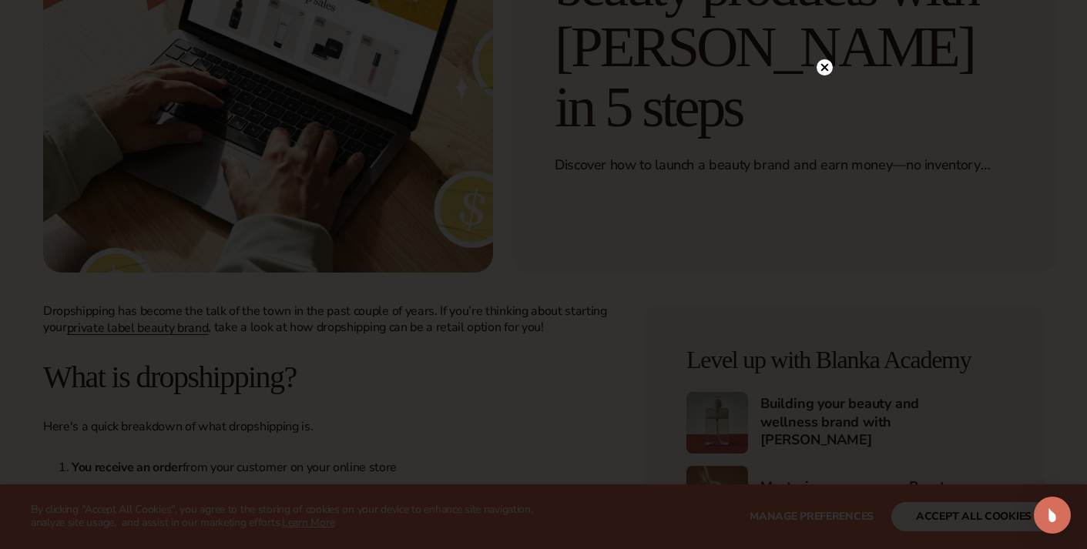
scroll to position [328, 0]
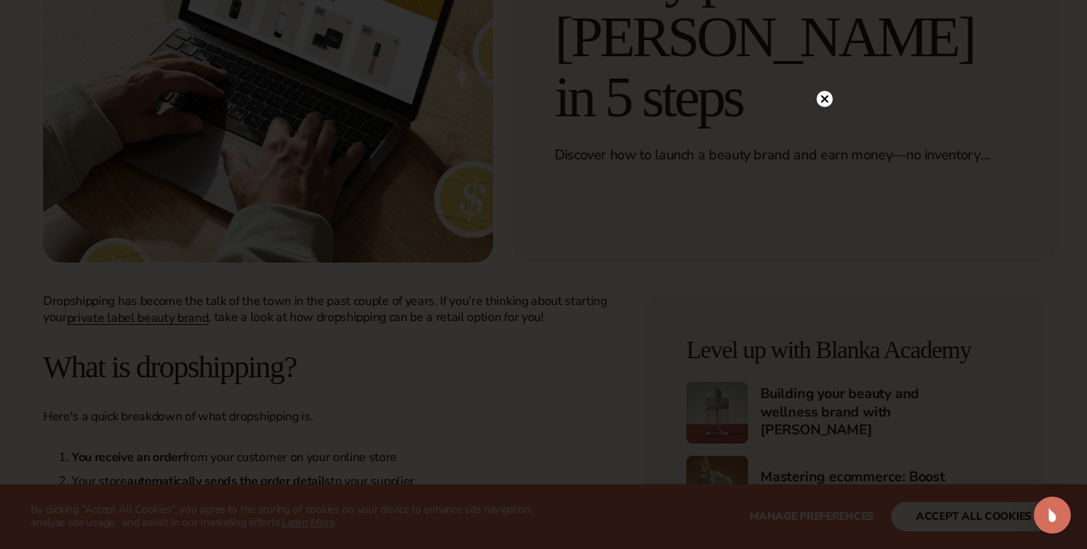
click at [822, 98] on circle at bounding box center [825, 99] width 16 height 16
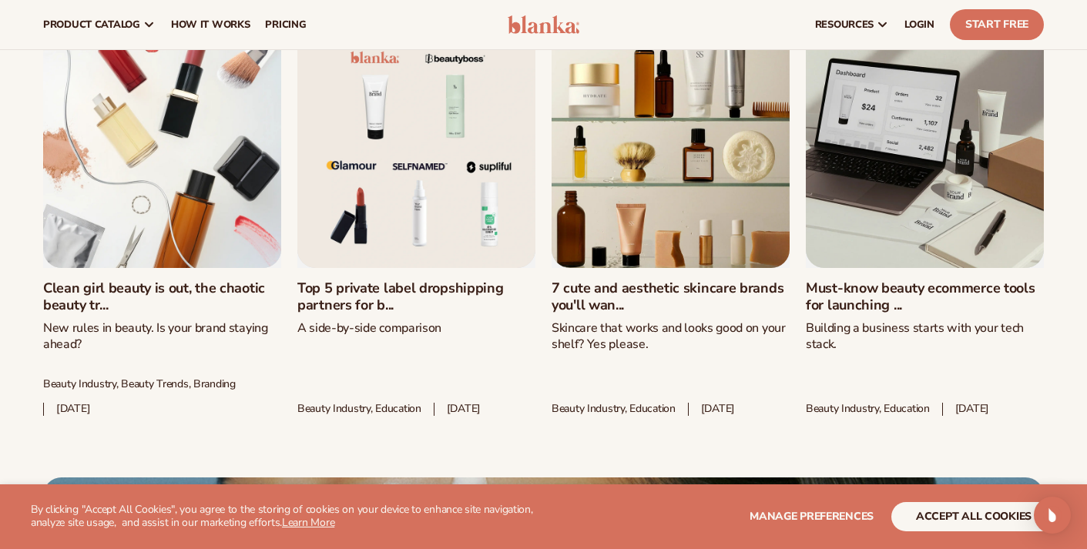
scroll to position [5898, 0]
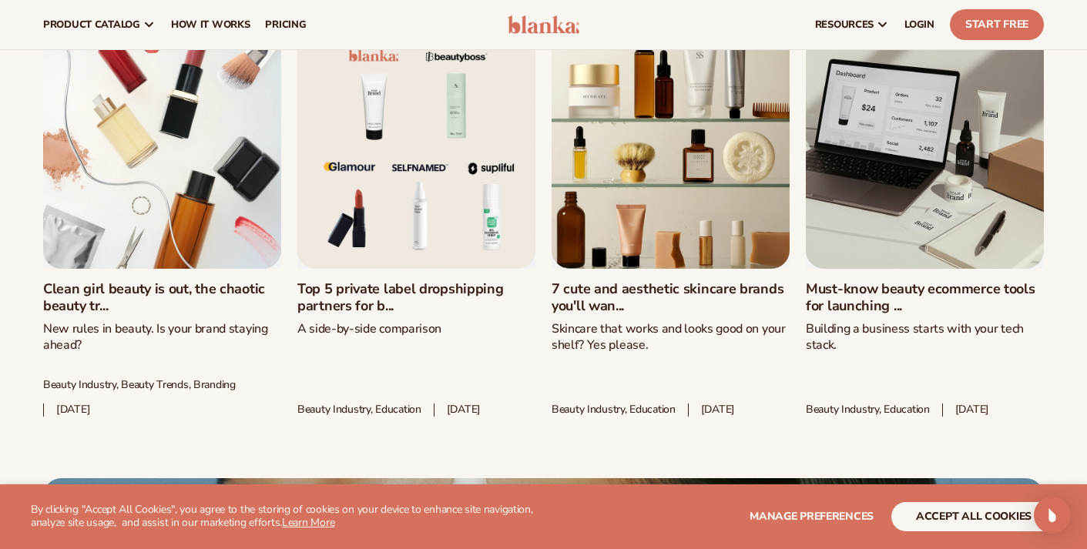
click at [361, 314] on link "Top 5 private label dropshipping partners for b..." at bounding box center [416, 297] width 238 height 33
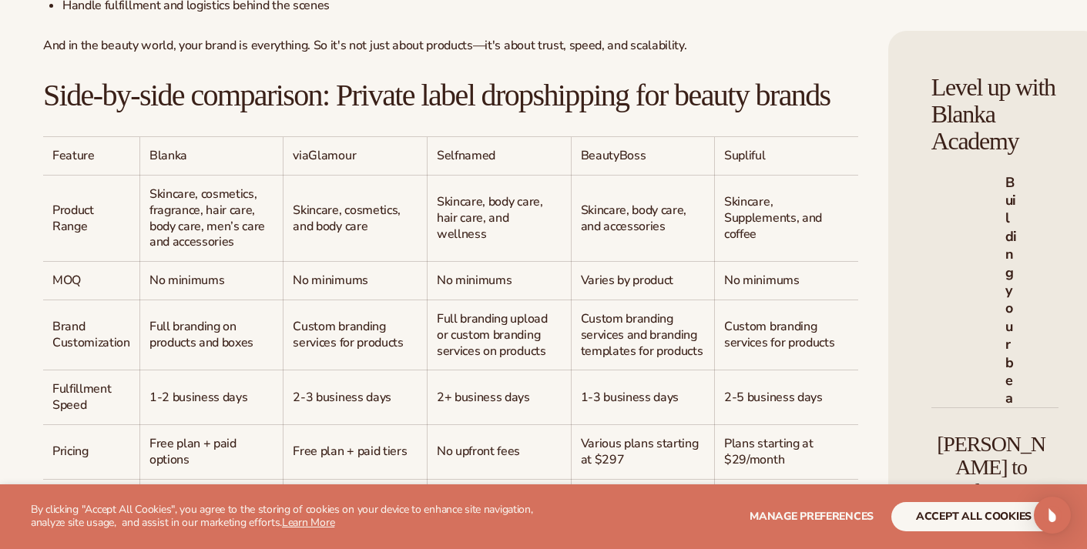
scroll to position [1238, 0]
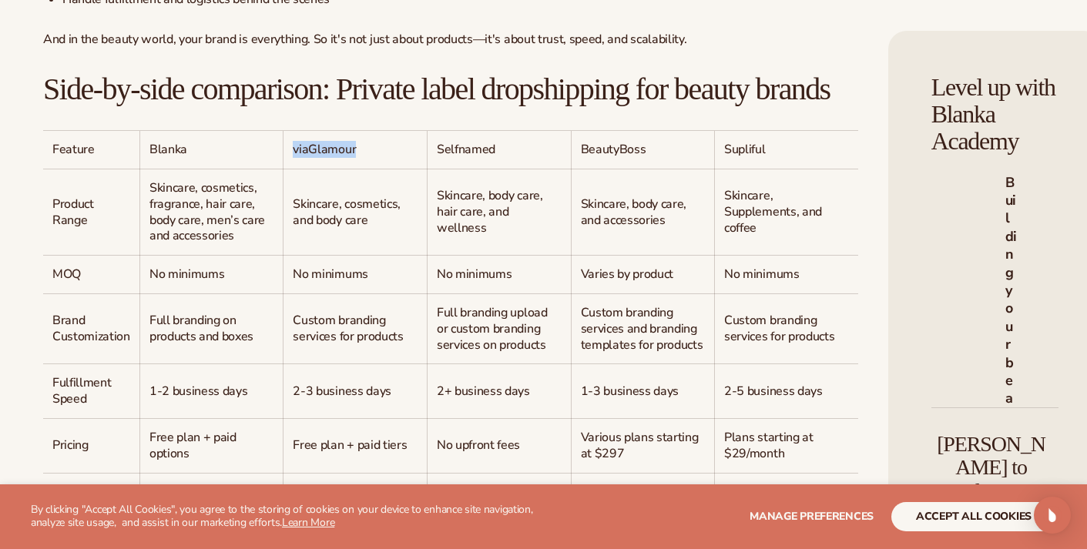
drag, startPoint x: 243, startPoint y: 264, endPoint x: 304, endPoint y: 262, distance: 60.9
click at [304, 158] on span "viaGlamour" at bounding box center [324, 149] width 63 height 17
copy span "viaGlamour"
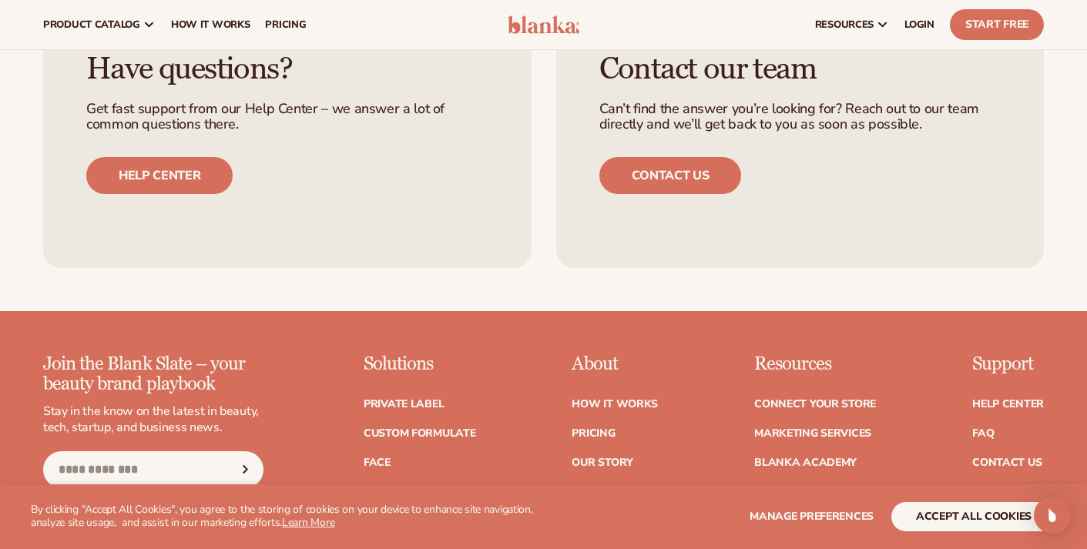
scroll to position [7174, 0]
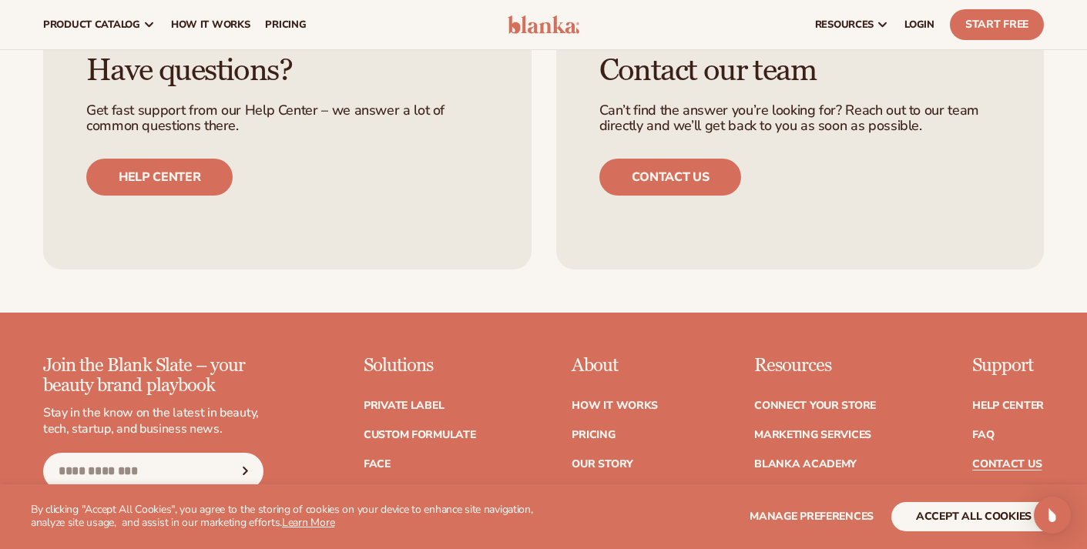
click at [993, 459] on link "Contact Us" at bounding box center [1006, 464] width 69 height 11
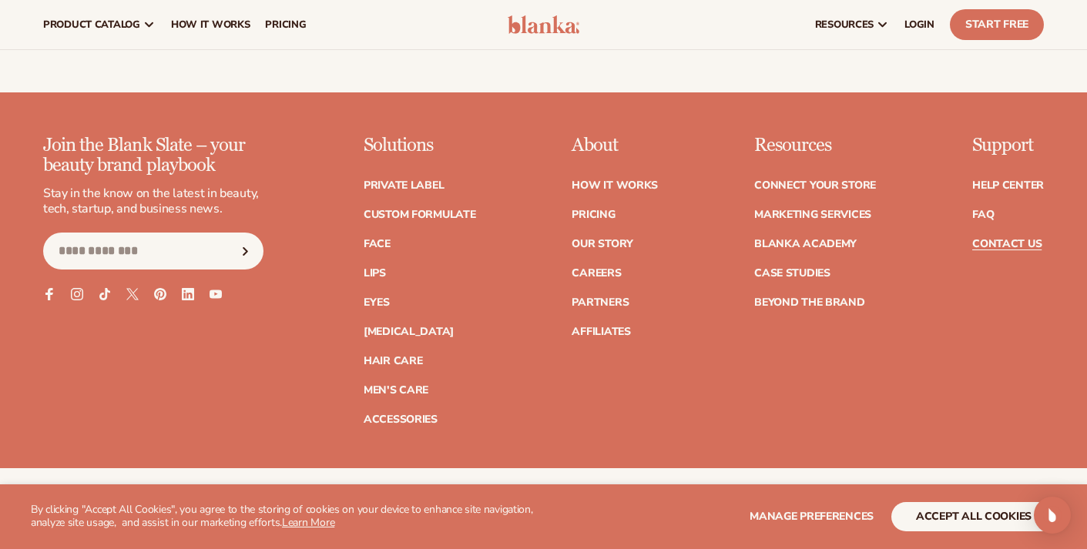
scroll to position [1741, 0]
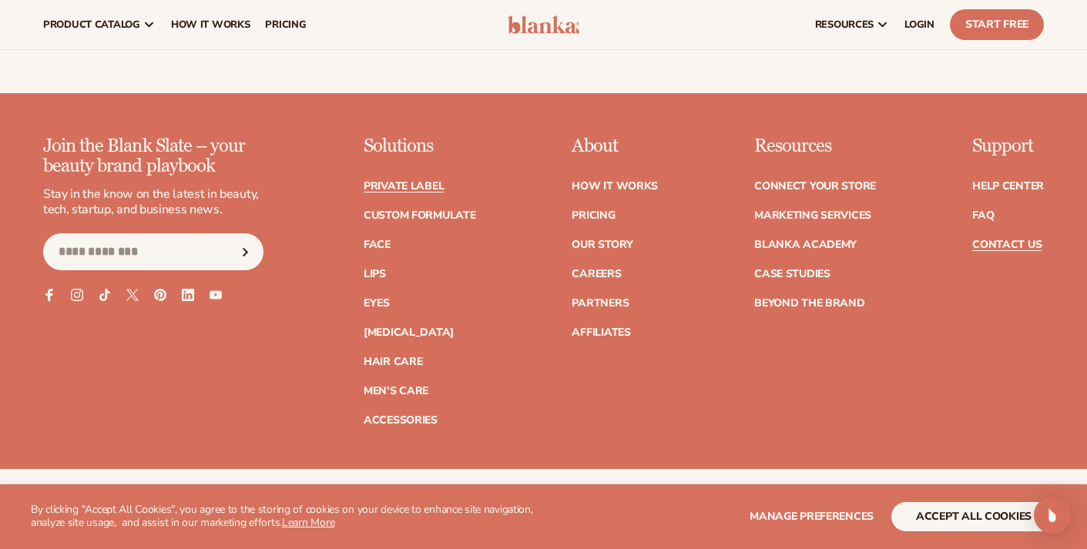
click at [419, 186] on link "Private label" at bounding box center [404, 186] width 80 height 11
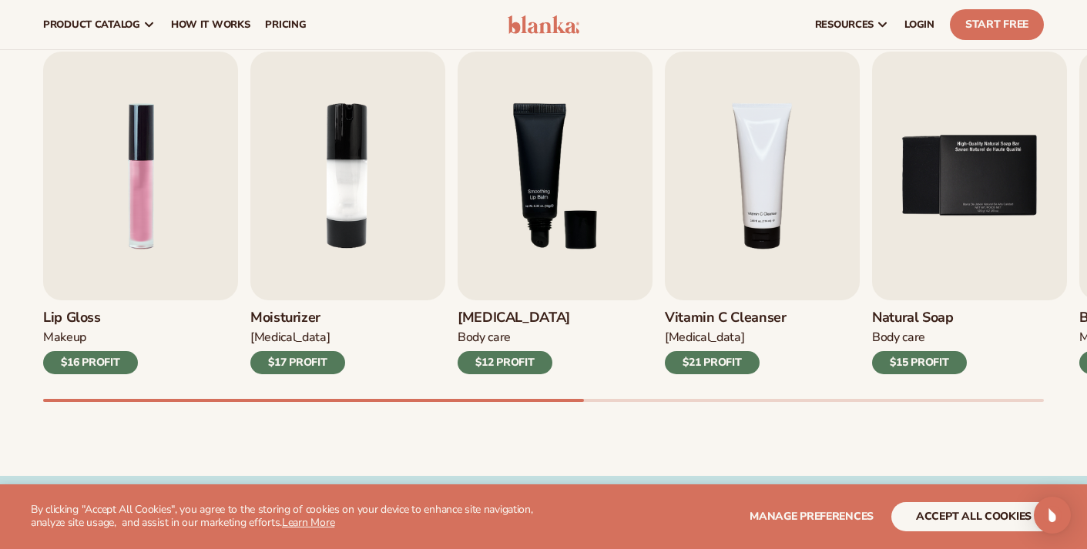
scroll to position [489, 0]
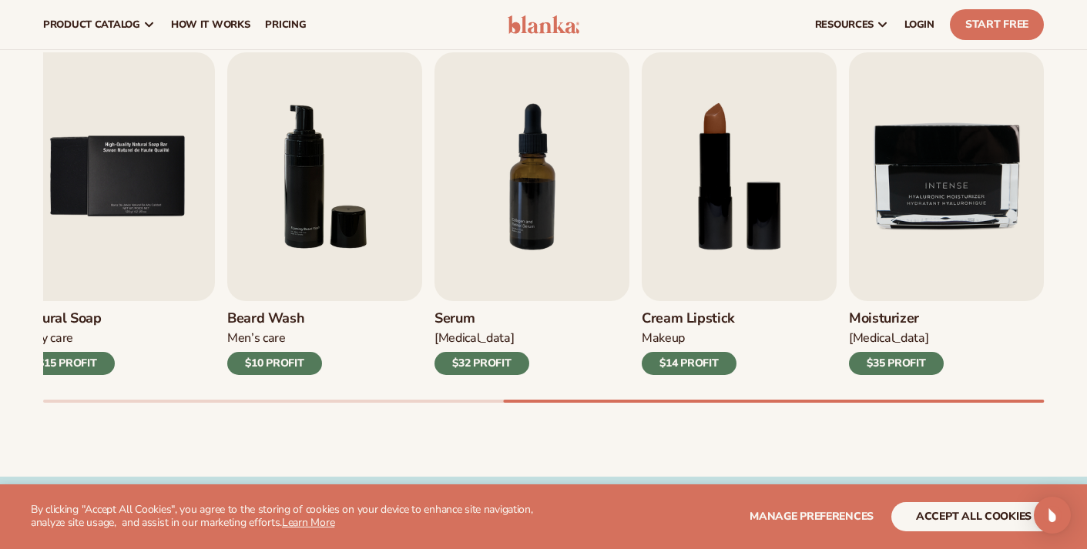
click at [1002, 408] on div "Best sellers Private label products to start your beauty and self care line [DA…" at bounding box center [543, 200] width 1087 height 552
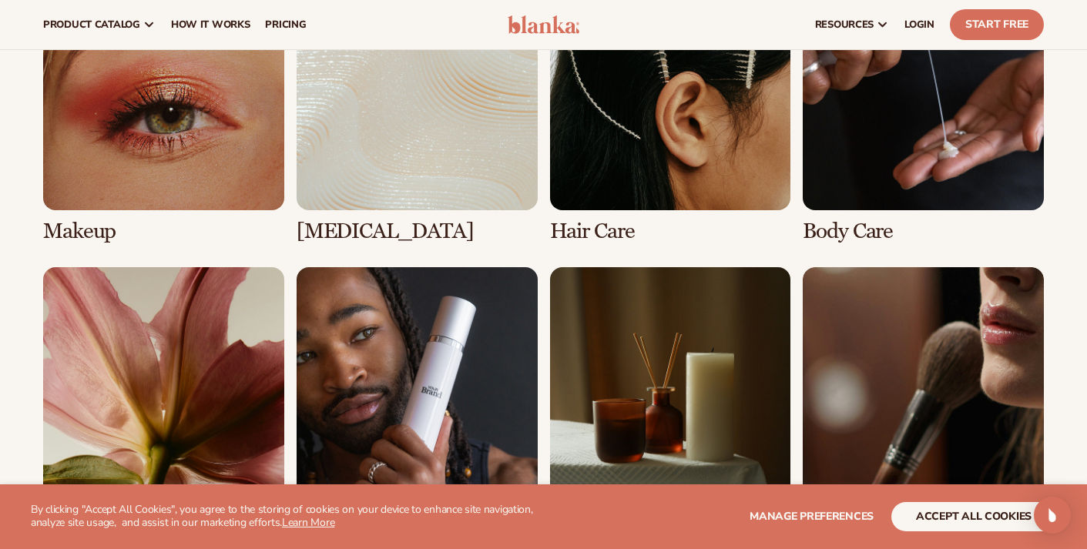
scroll to position [1112, 0]
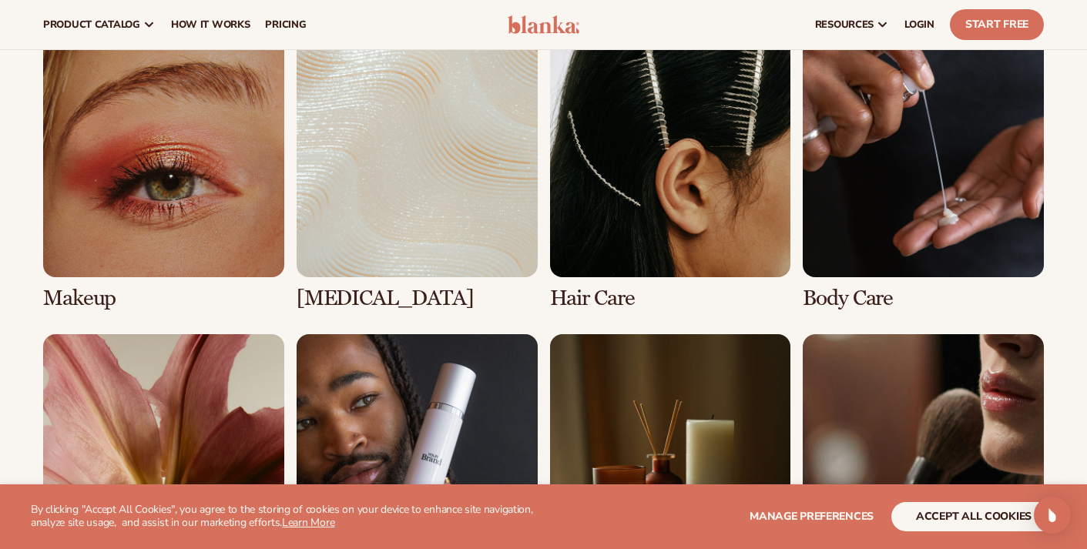
click at [374, 213] on link "2 / 8" at bounding box center [417, 173] width 241 height 274
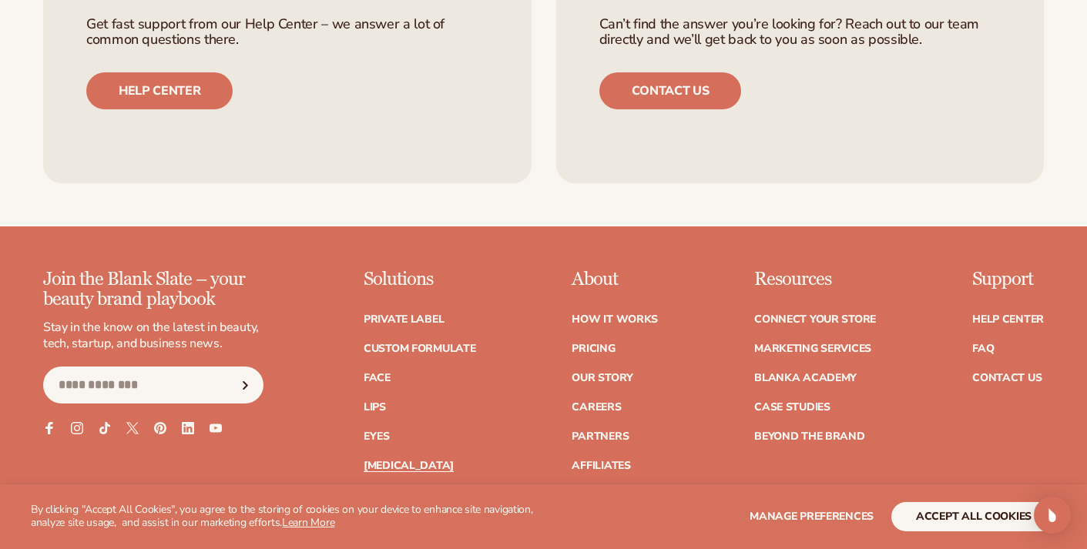
scroll to position [3434, 0]
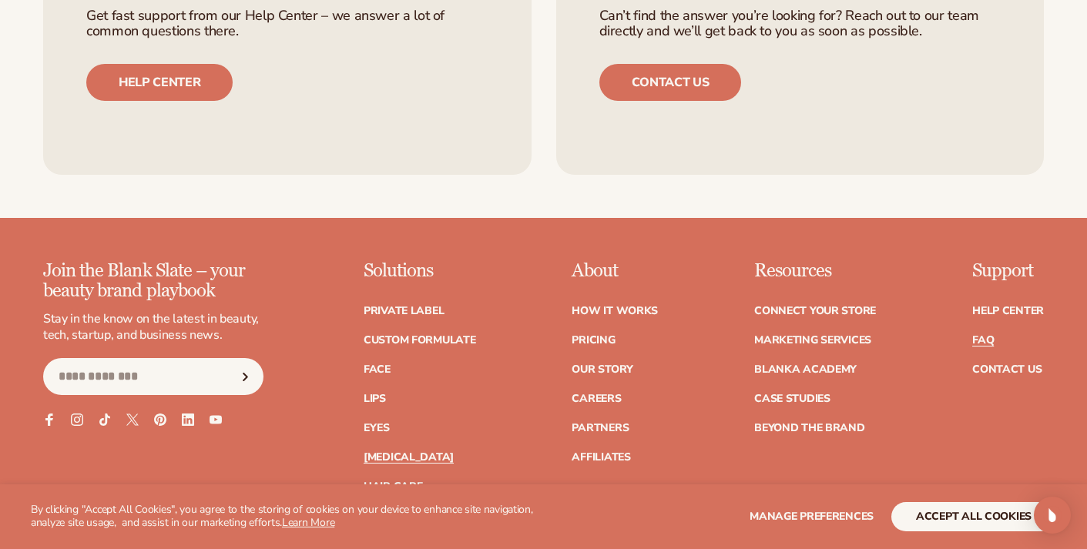
click at [975, 340] on link "FAQ" at bounding box center [983, 340] width 22 height 11
